Goal: Task Accomplishment & Management: Manage account settings

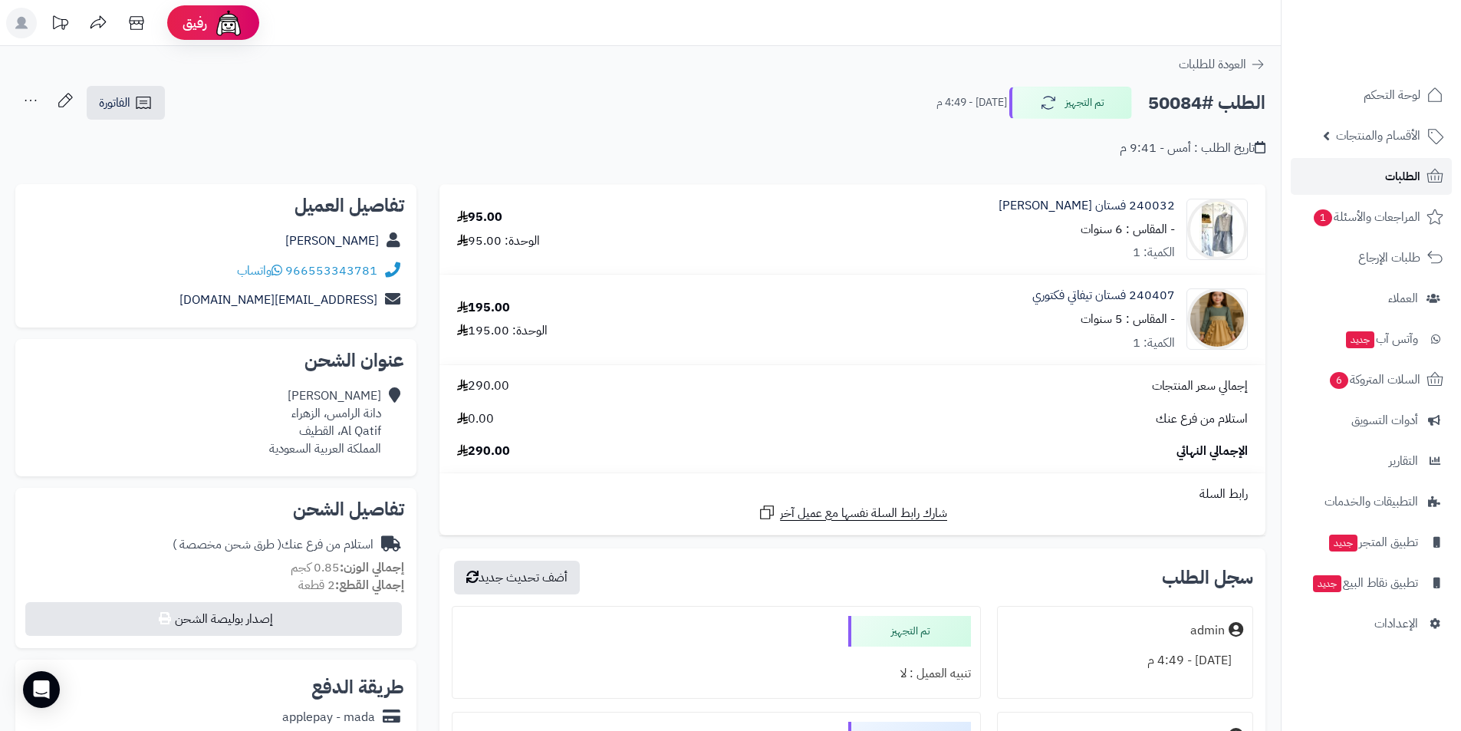
click at [1392, 186] on span "الطلبات" at bounding box center [1402, 176] width 35 height 21
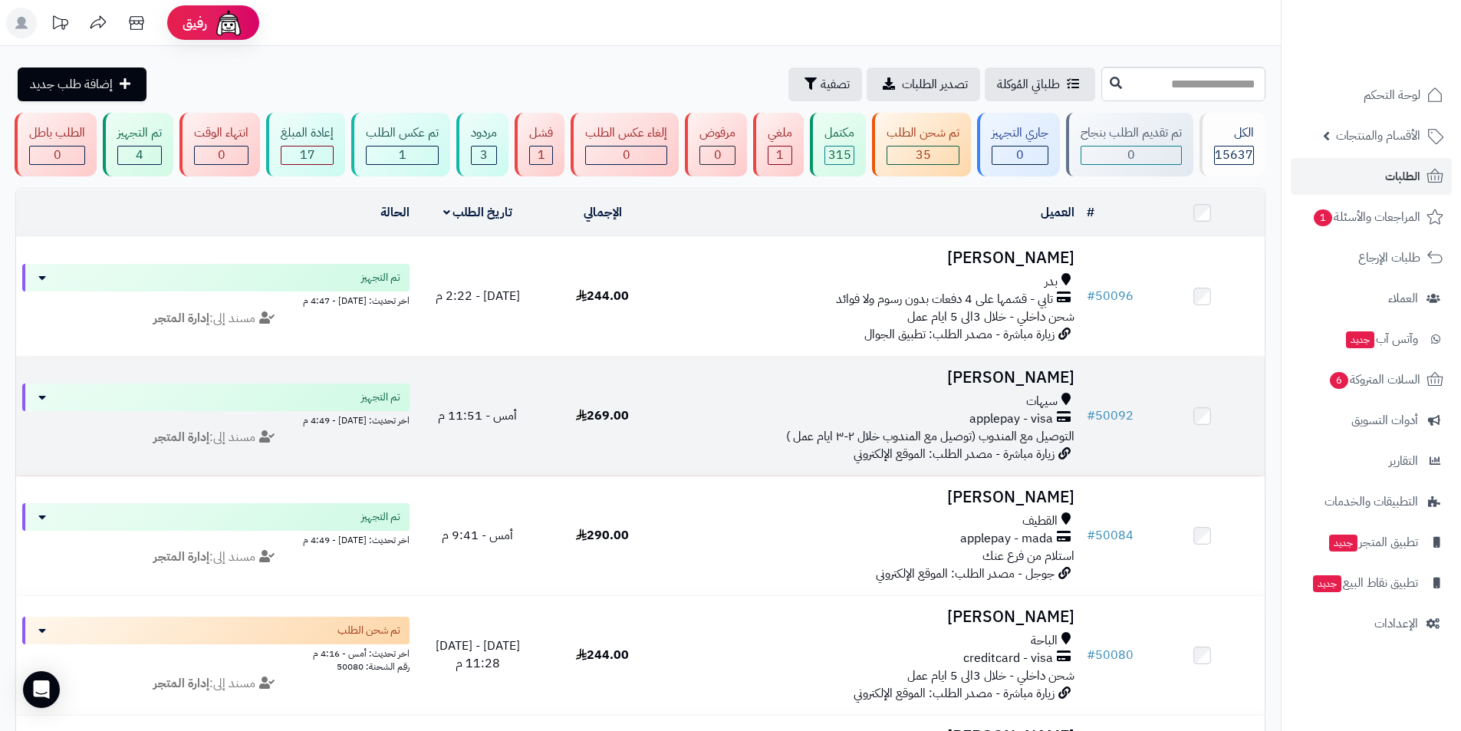
click at [1005, 377] on h3 "فاطمه صالح" at bounding box center [872, 378] width 403 height 18
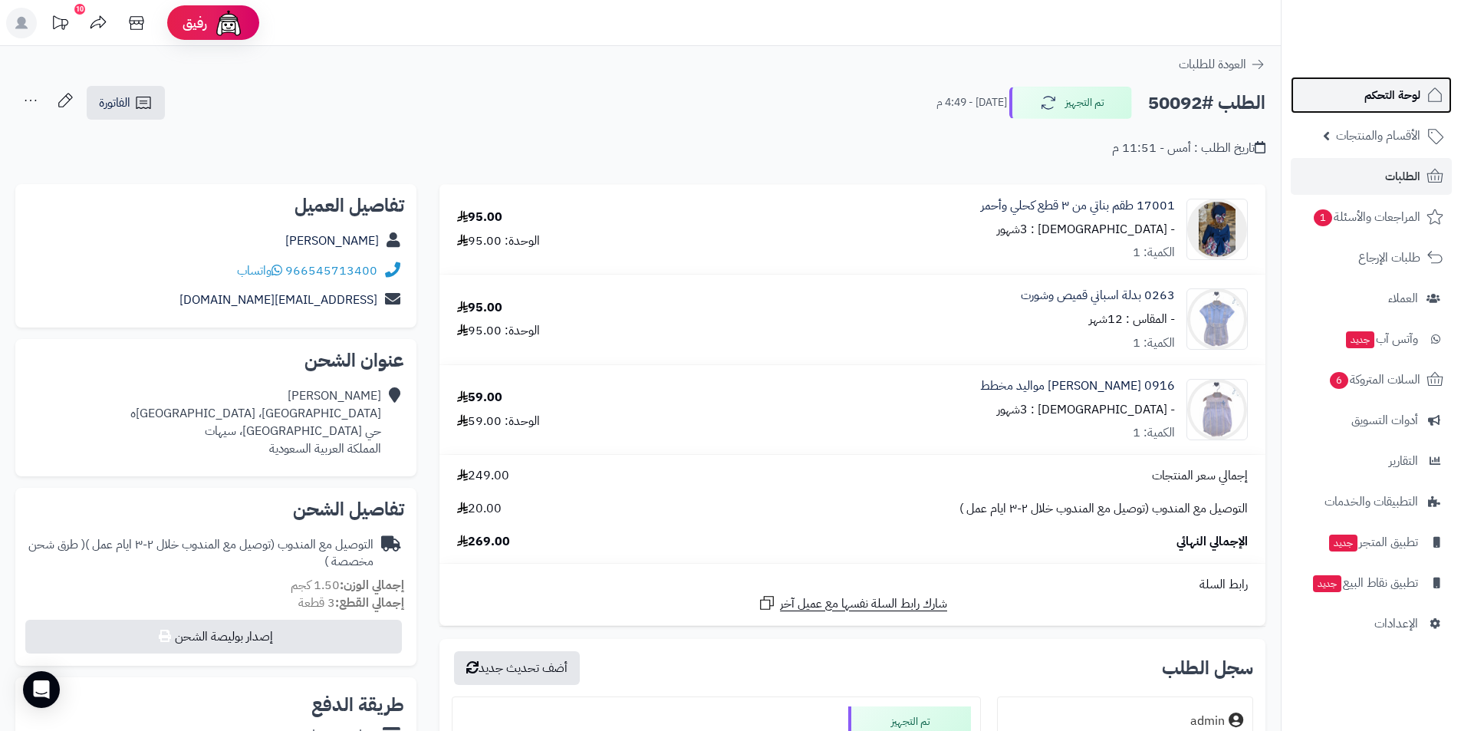
click at [1404, 101] on span "لوحة التحكم" at bounding box center [1392, 94] width 56 height 21
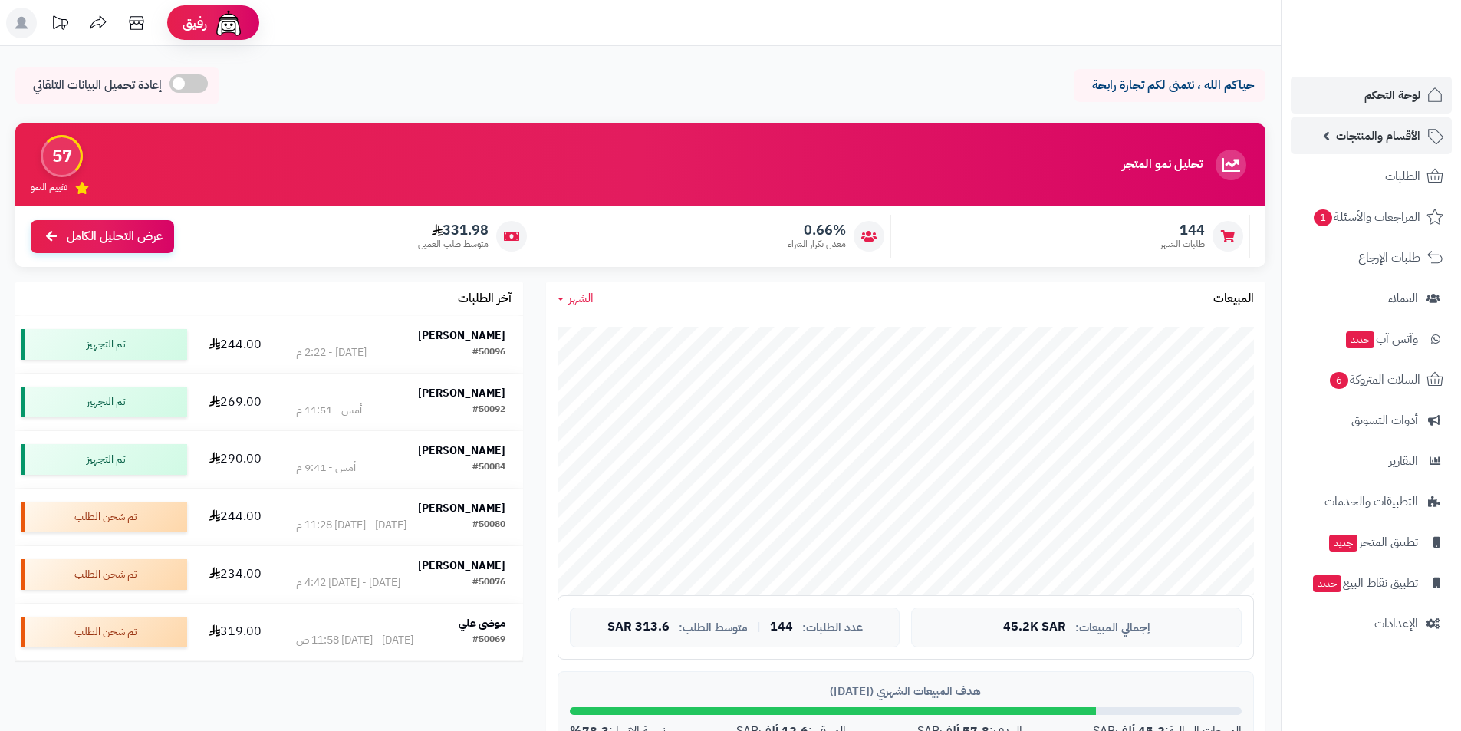
click at [1387, 137] on span "الأقسام والمنتجات" at bounding box center [1378, 135] width 84 height 21
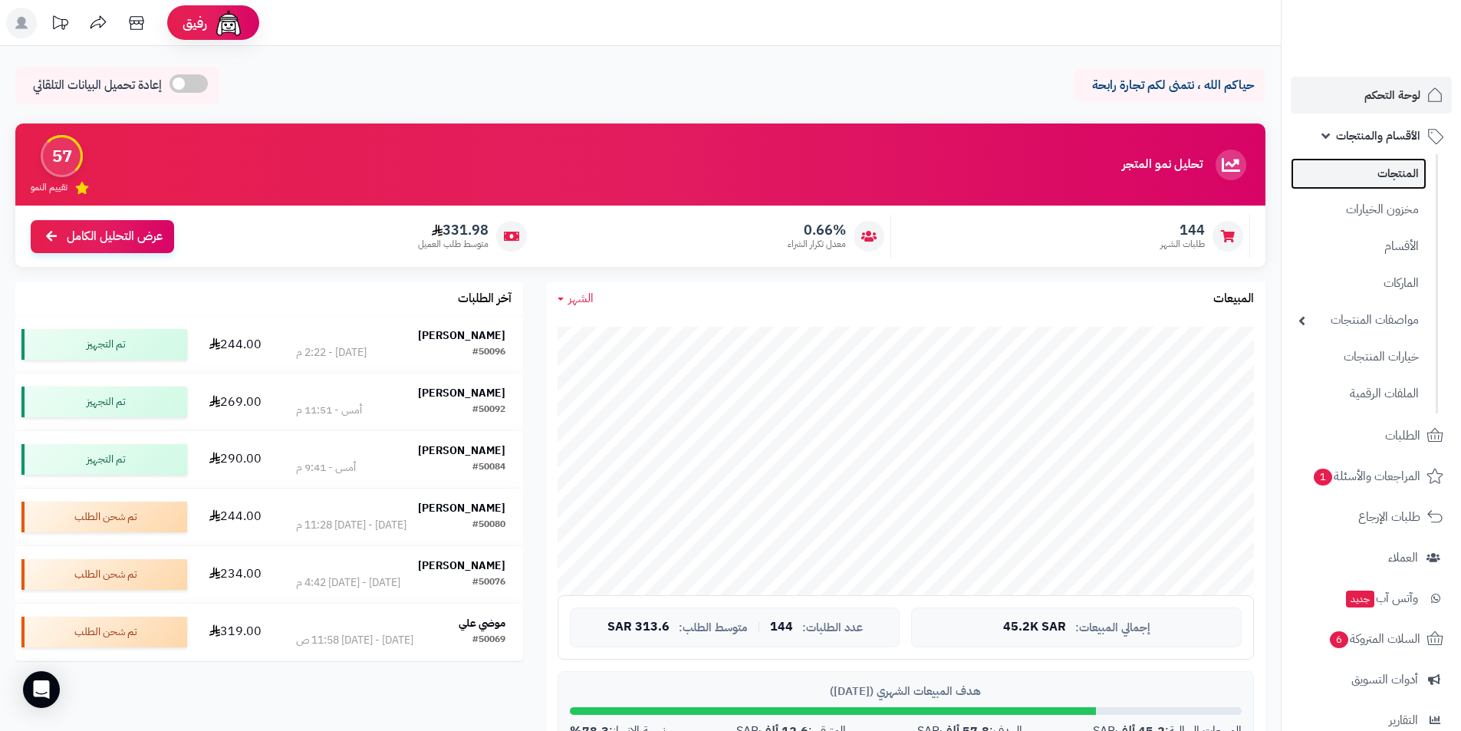
click at [1387, 178] on link "المنتجات" at bounding box center [1359, 173] width 136 height 31
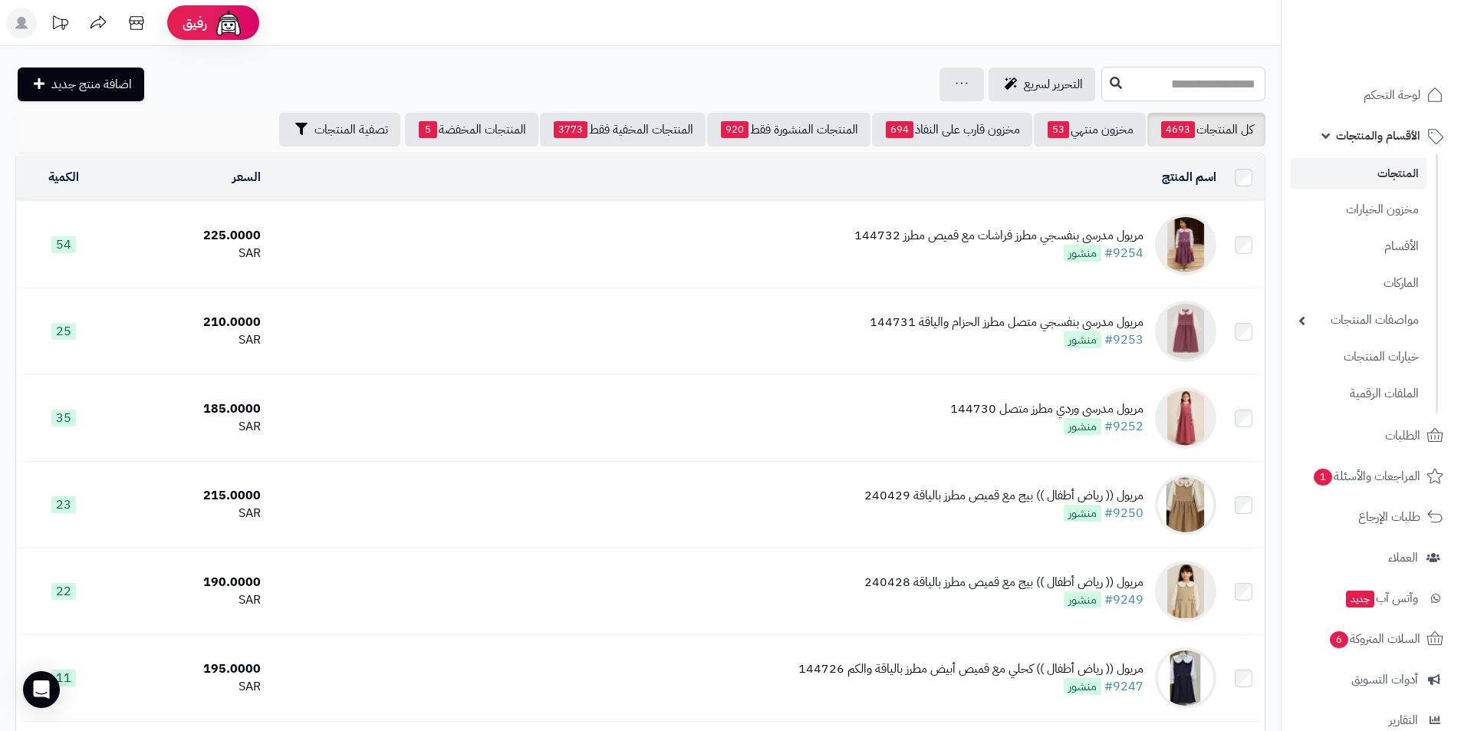
click at [1192, 94] on input "text" at bounding box center [1183, 84] width 164 height 35
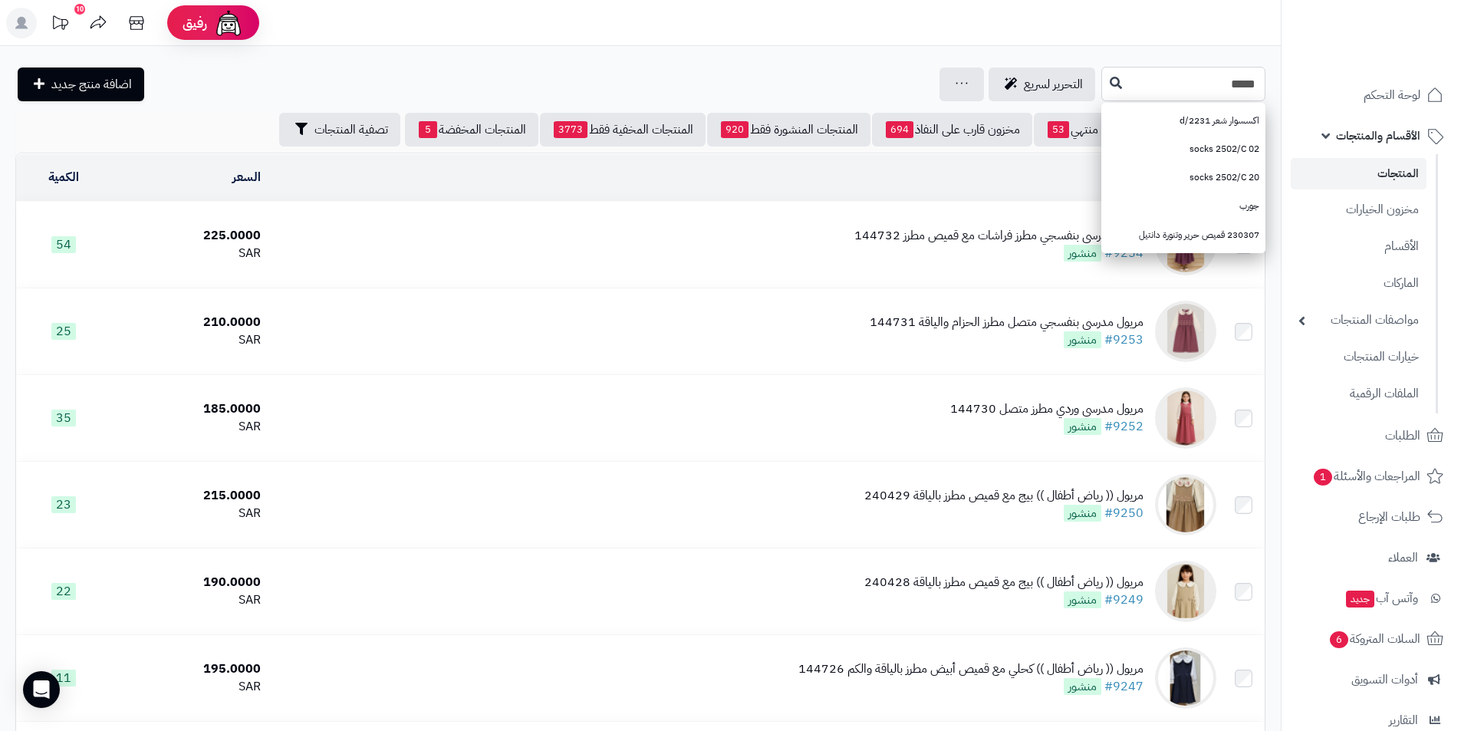
type input "*****"
click at [1110, 82] on icon at bounding box center [1116, 82] width 12 height 12
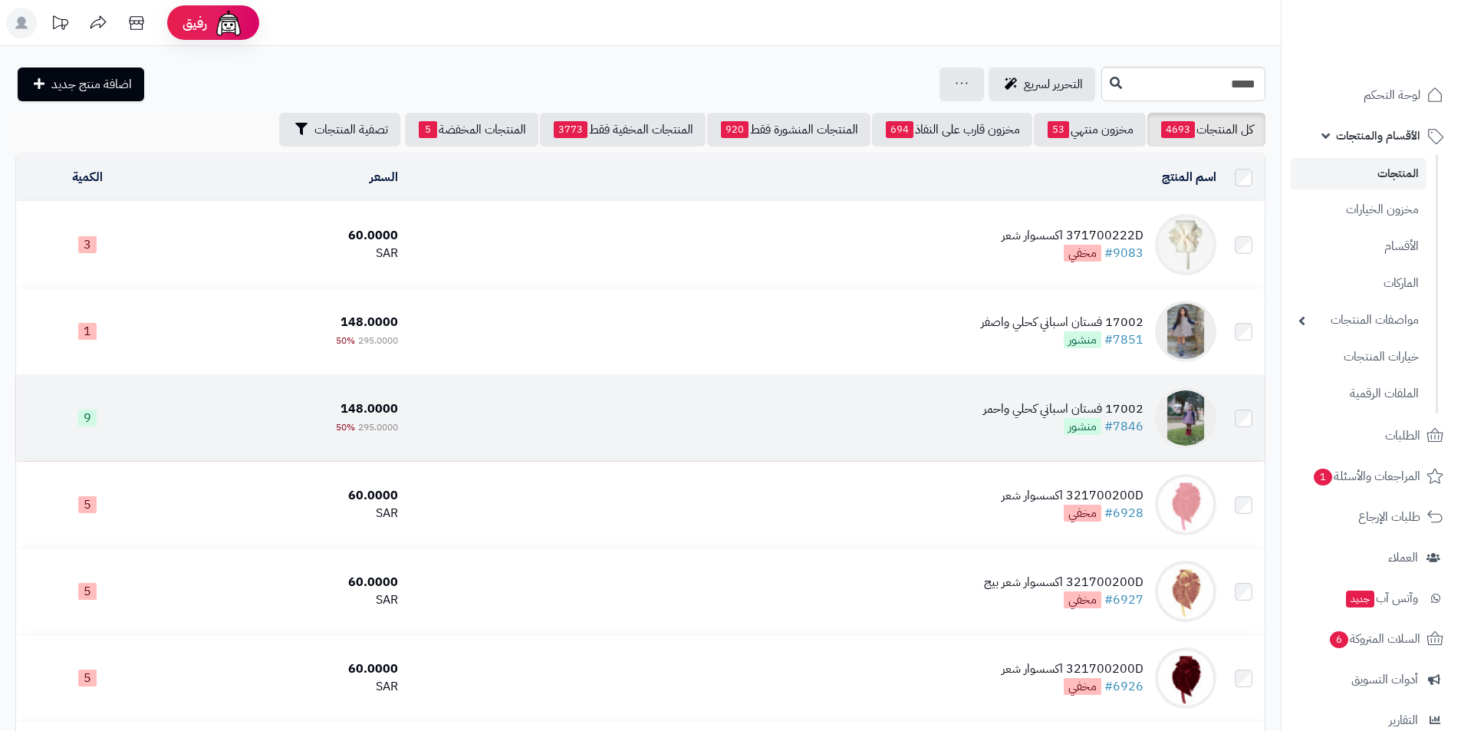
click at [974, 410] on td "17002 فستان اسباني كحلي واحمر #7846 منشور" at bounding box center [813, 418] width 818 height 86
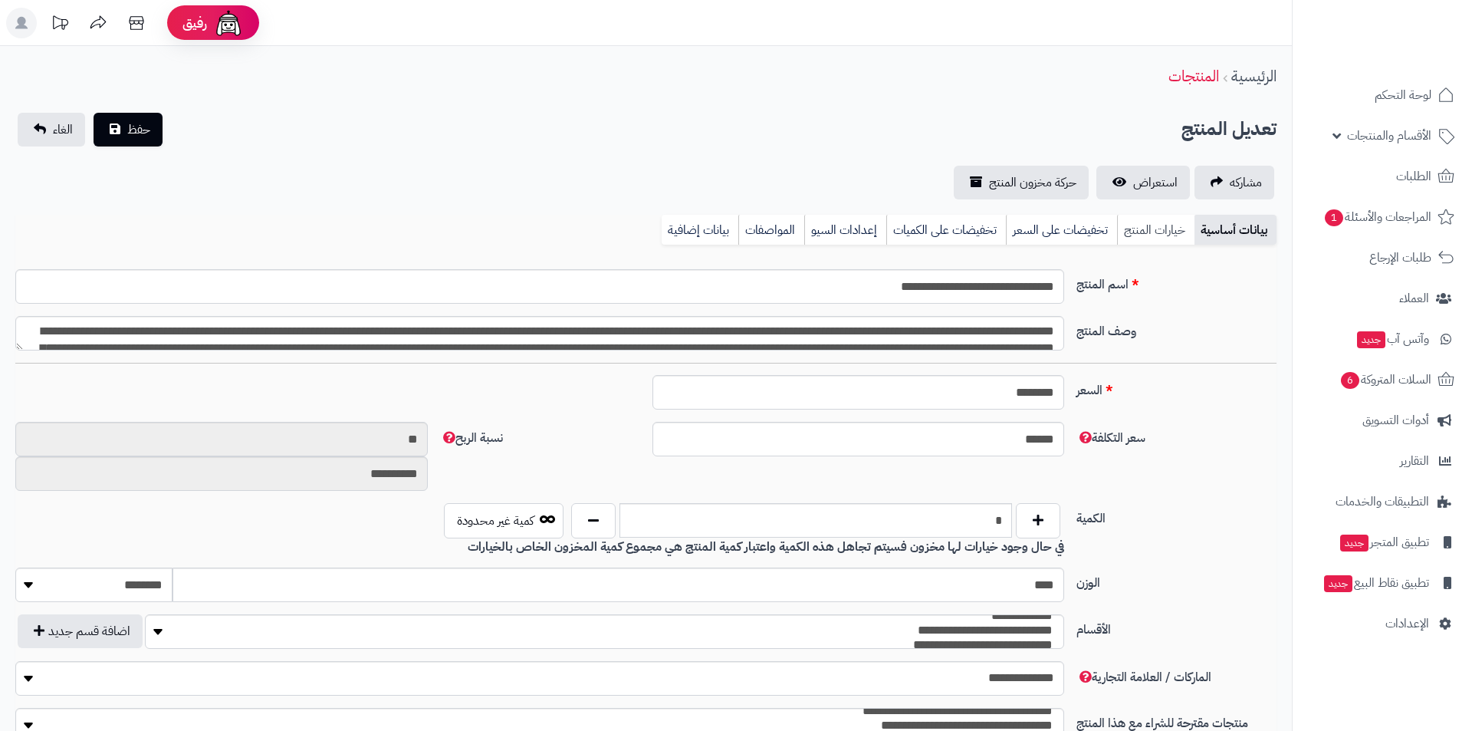
type input "******"
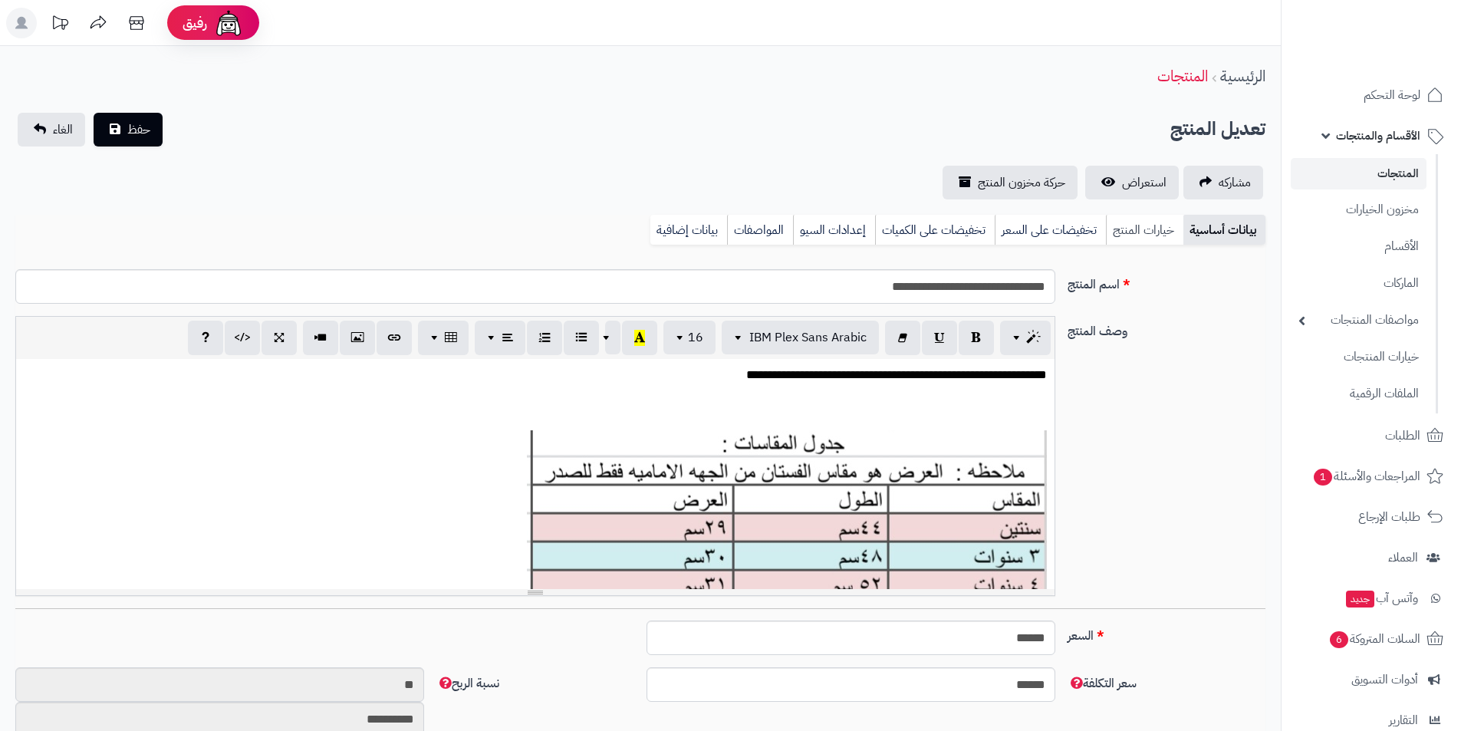
scroll to position [203, 0]
click at [1128, 229] on link "خيارات المنتج" at bounding box center [1144, 230] width 77 height 31
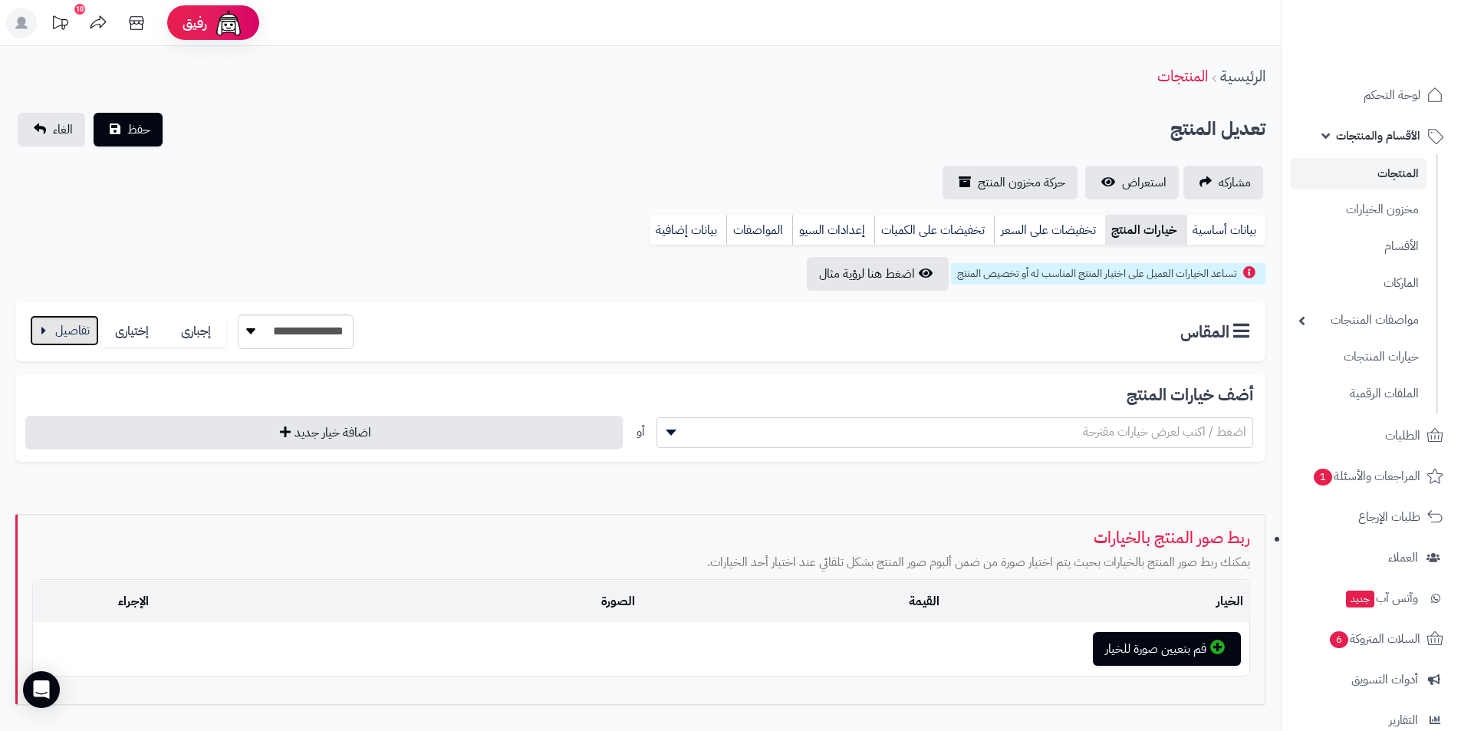
click at [58, 336] on button "button" at bounding box center [64, 330] width 69 height 31
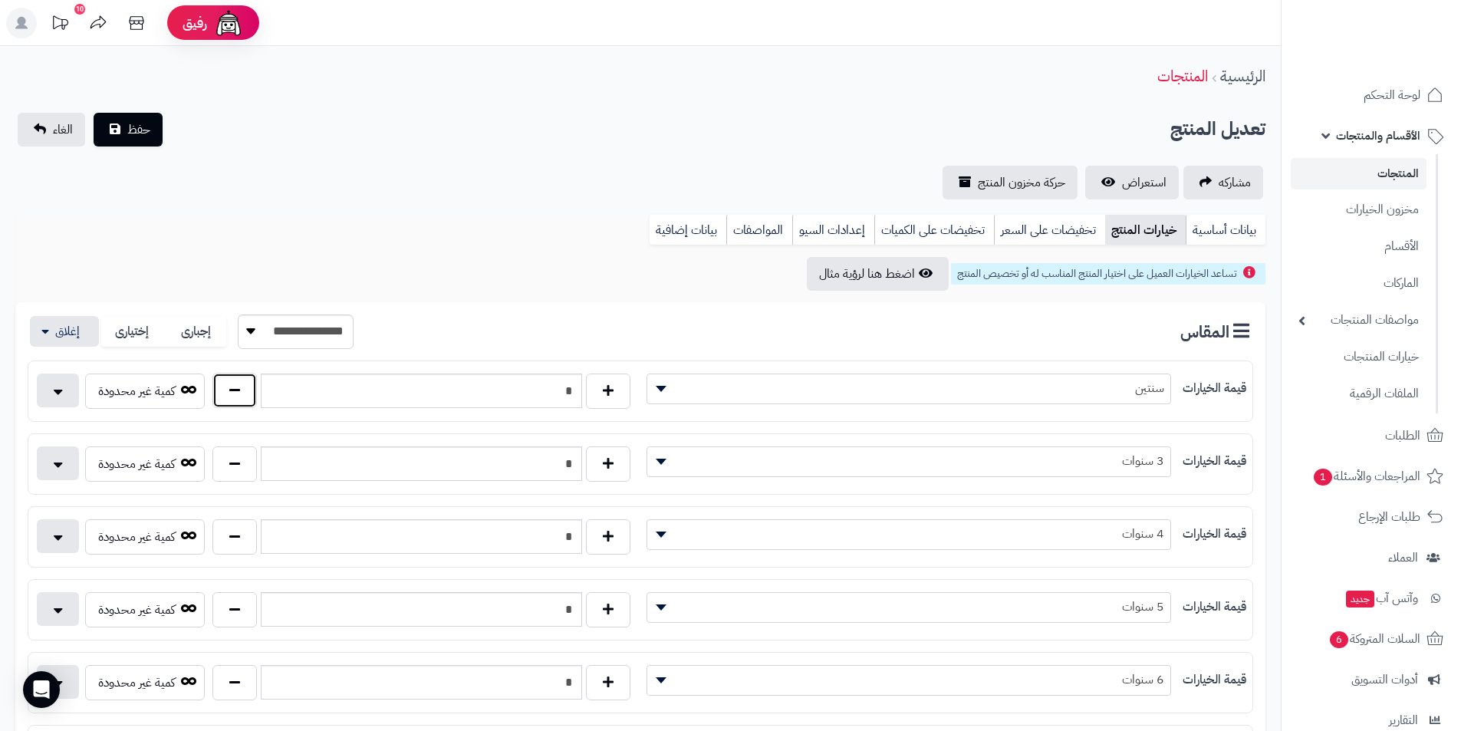
click at [233, 390] on button "button" at bounding box center [234, 390] width 44 height 35
type input "*"
click at [139, 134] on span "حفظ" at bounding box center [138, 129] width 23 height 18
